Goal: Navigation & Orientation: Find specific page/section

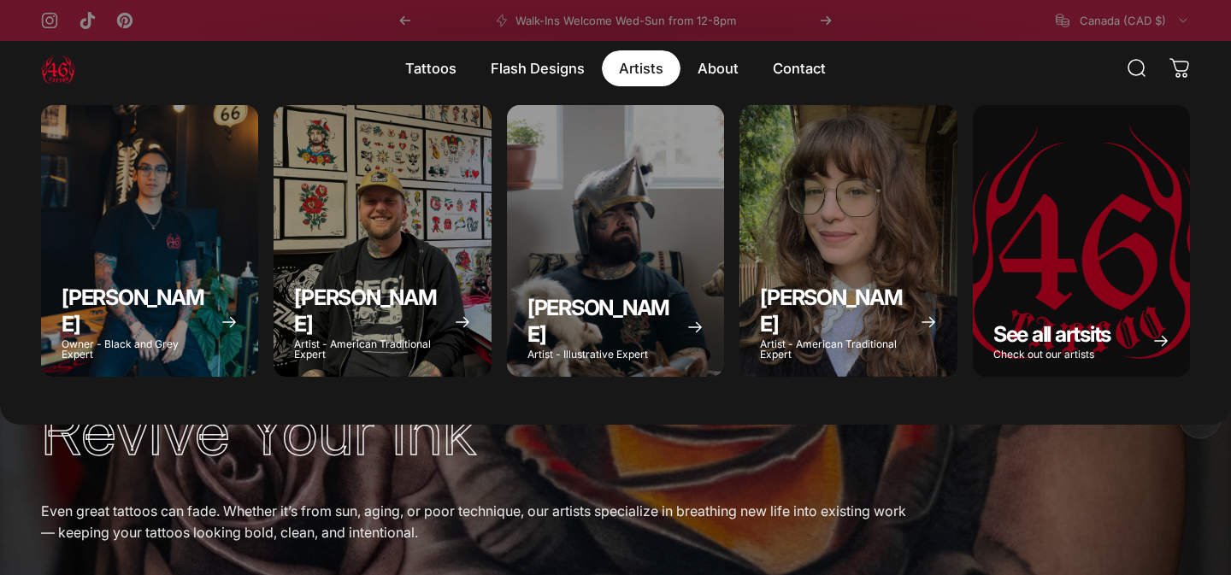
click at [635, 74] on magnet-element "Artists Artists" at bounding box center [641, 68] width 79 height 36
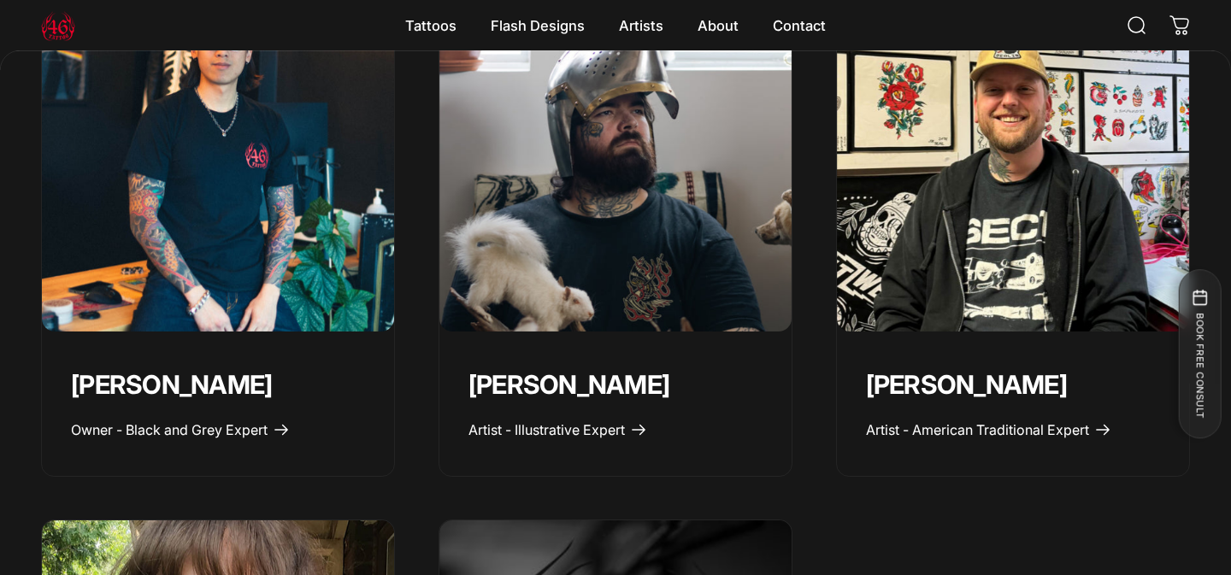
scroll to position [826, 0]
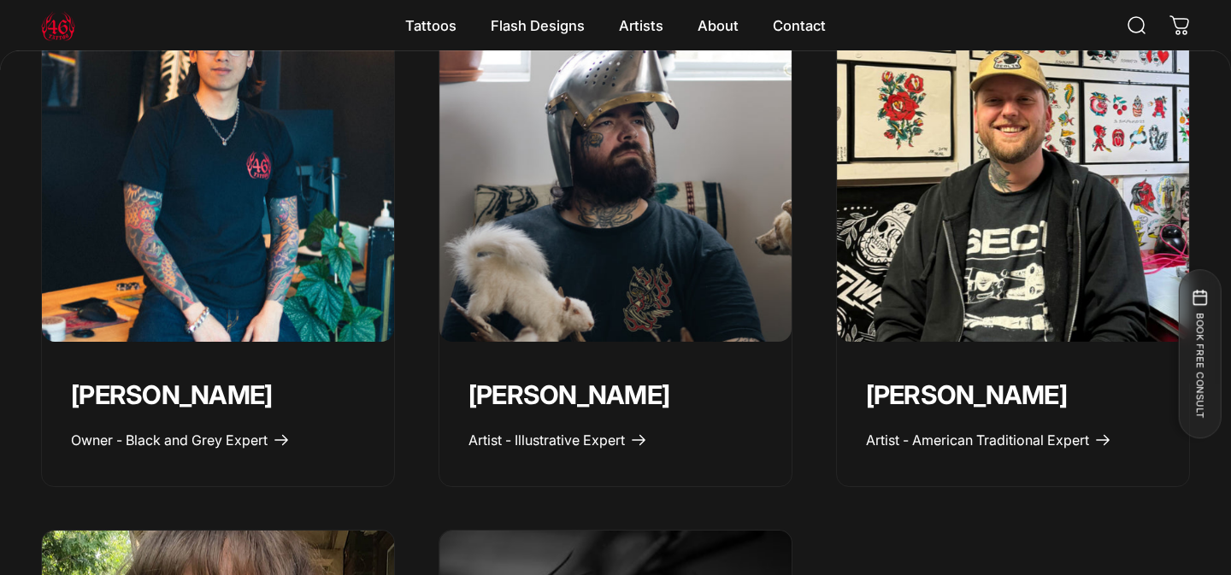
click at [256, 280] on img "Geoffrey Wong" at bounding box center [218, 165] width 370 height 370
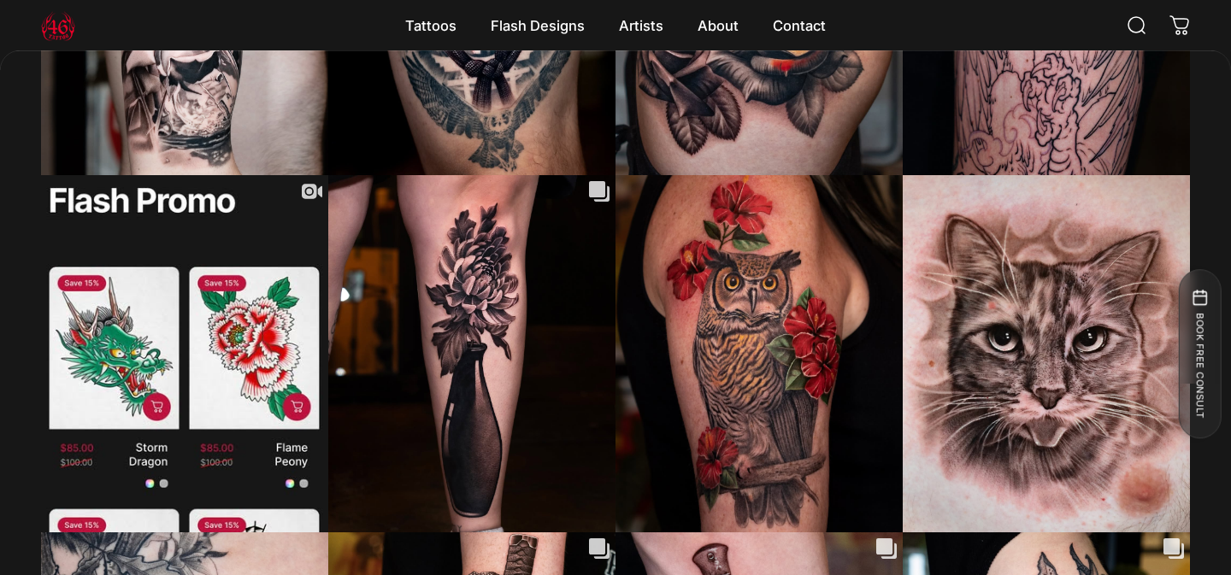
scroll to position [4557, 0]
